Goal: Information Seeking & Learning: Learn about a topic

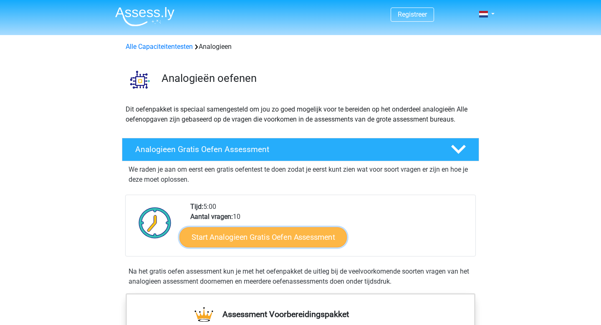
click at [266, 238] on link "Start Analogieen Gratis Oefen Assessment" at bounding box center [262, 237] width 167 height 20
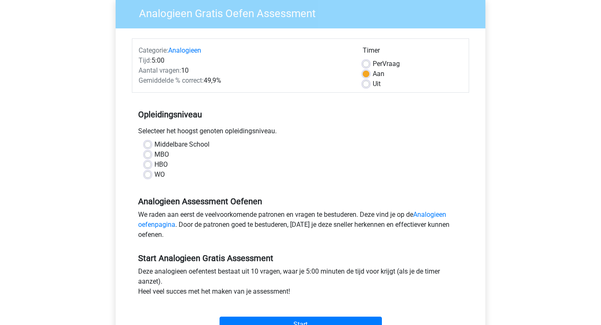
scroll to position [75, 0]
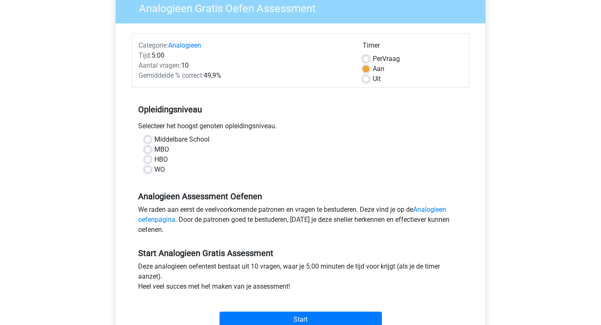
click at [154, 167] on label "WO" at bounding box center [159, 169] width 10 height 10
click at [147, 167] on input "WO" at bounding box center [147, 168] width 7 height 8
radio input "true"
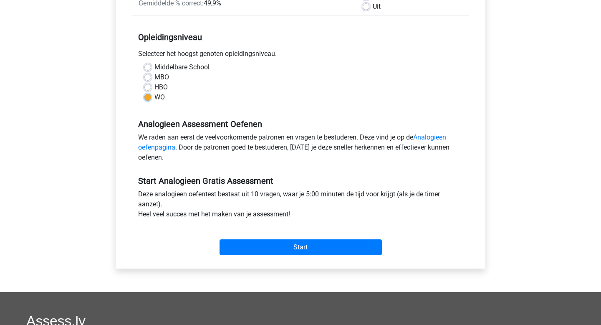
scroll to position [156, 0]
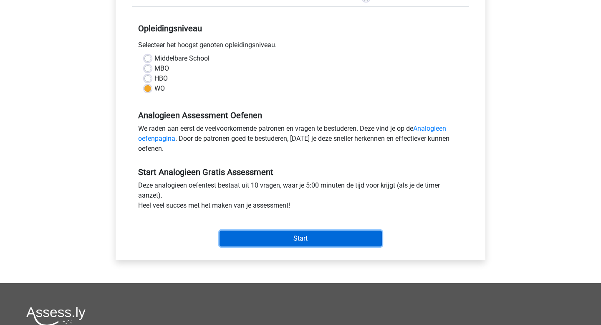
click at [285, 243] on input "Start" at bounding box center [301, 238] width 162 height 16
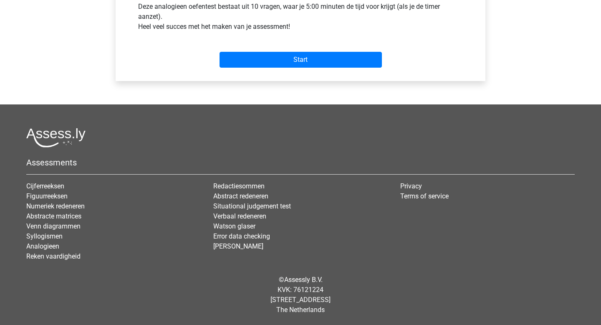
scroll to position [0, 0]
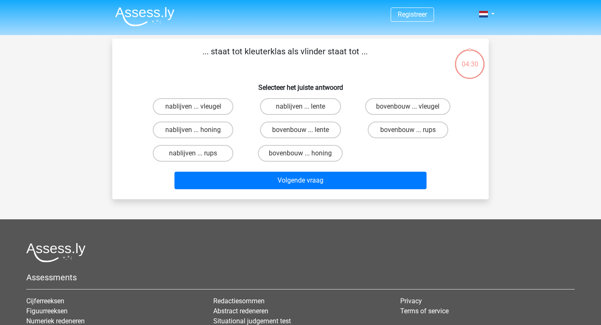
click at [412, 131] on input "bovenbouw ... rups" at bounding box center [410, 132] width 5 height 5
radio input "true"
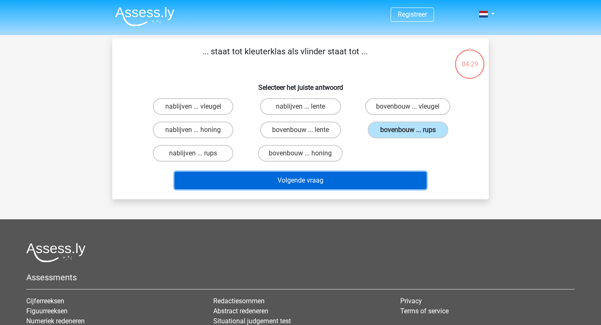
click at [370, 184] on button "Volgende vraag" at bounding box center [300, 181] width 253 height 18
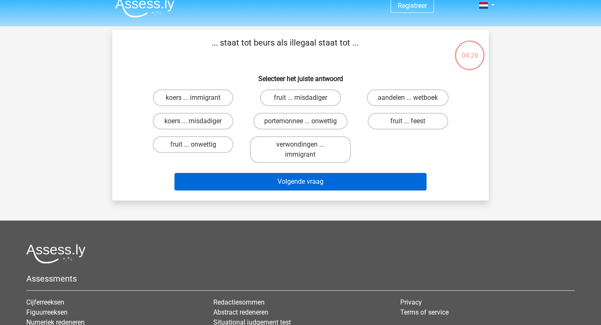
scroll to position [11, 0]
